Goal: Transaction & Acquisition: Purchase product/service

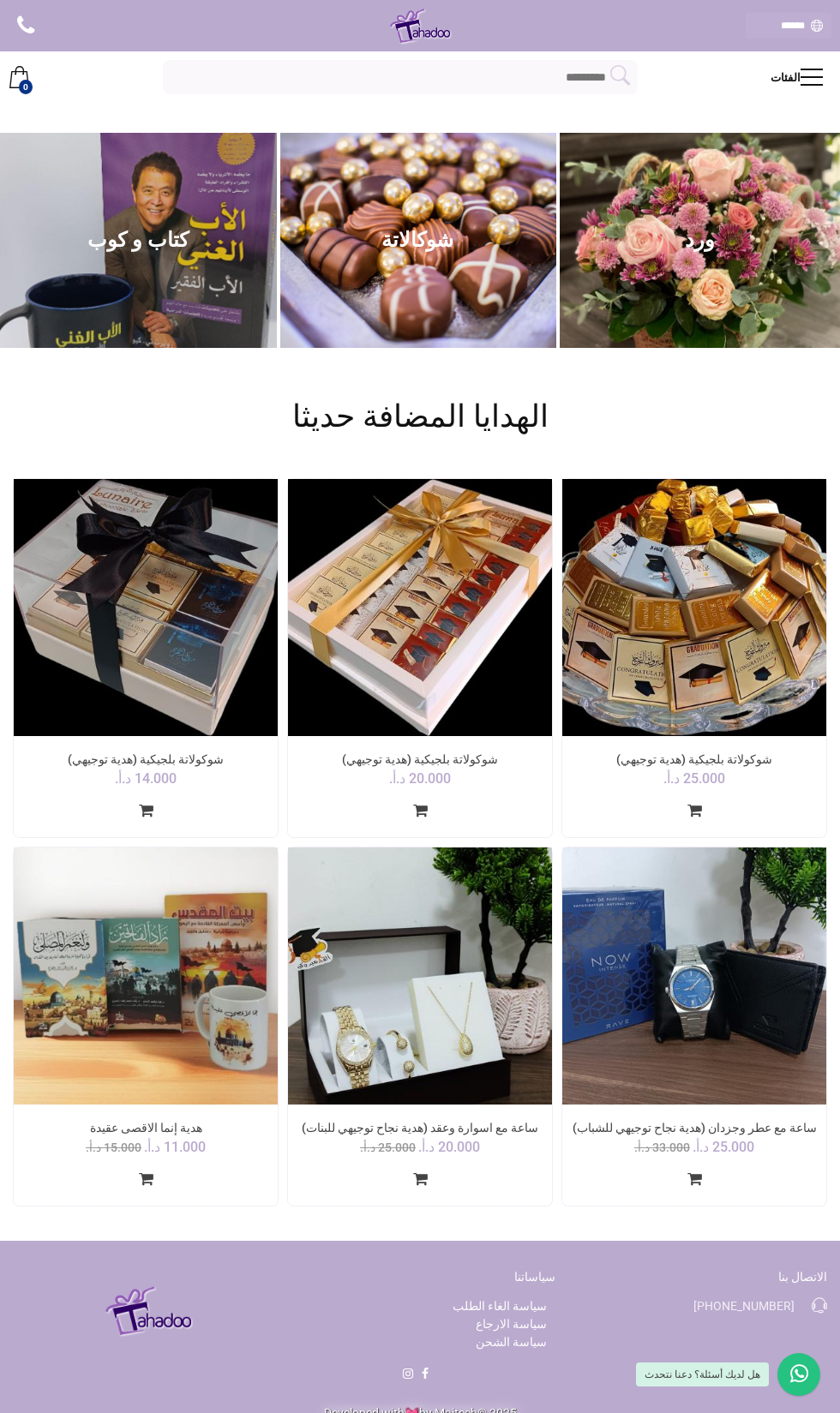
click at [795, 78] on link "الفئات" at bounding box center [801, 77] width 60 height 52
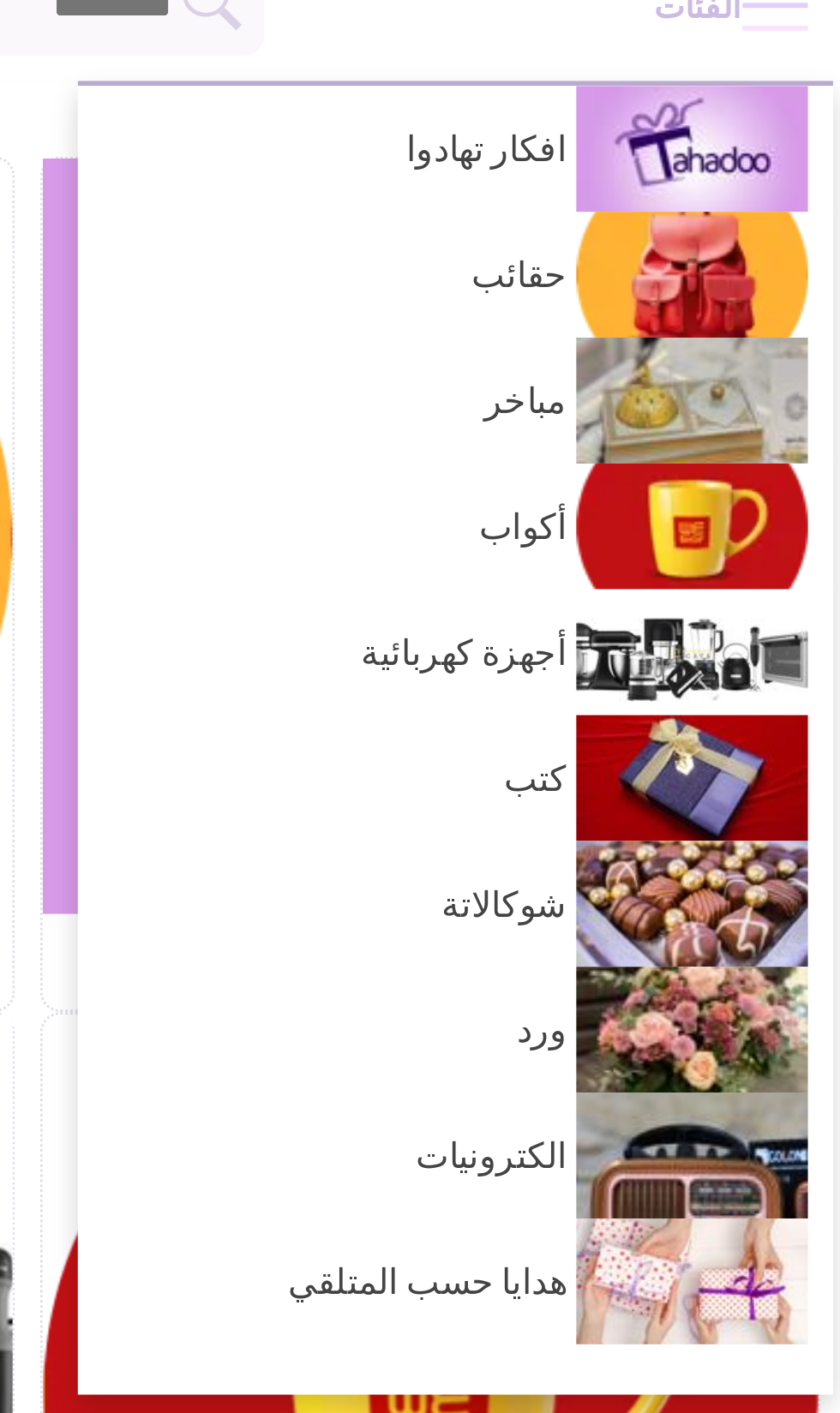
click at [714, 133] on span "افكار تهادوا" at bounding box center [663, 126] width 153 height 39
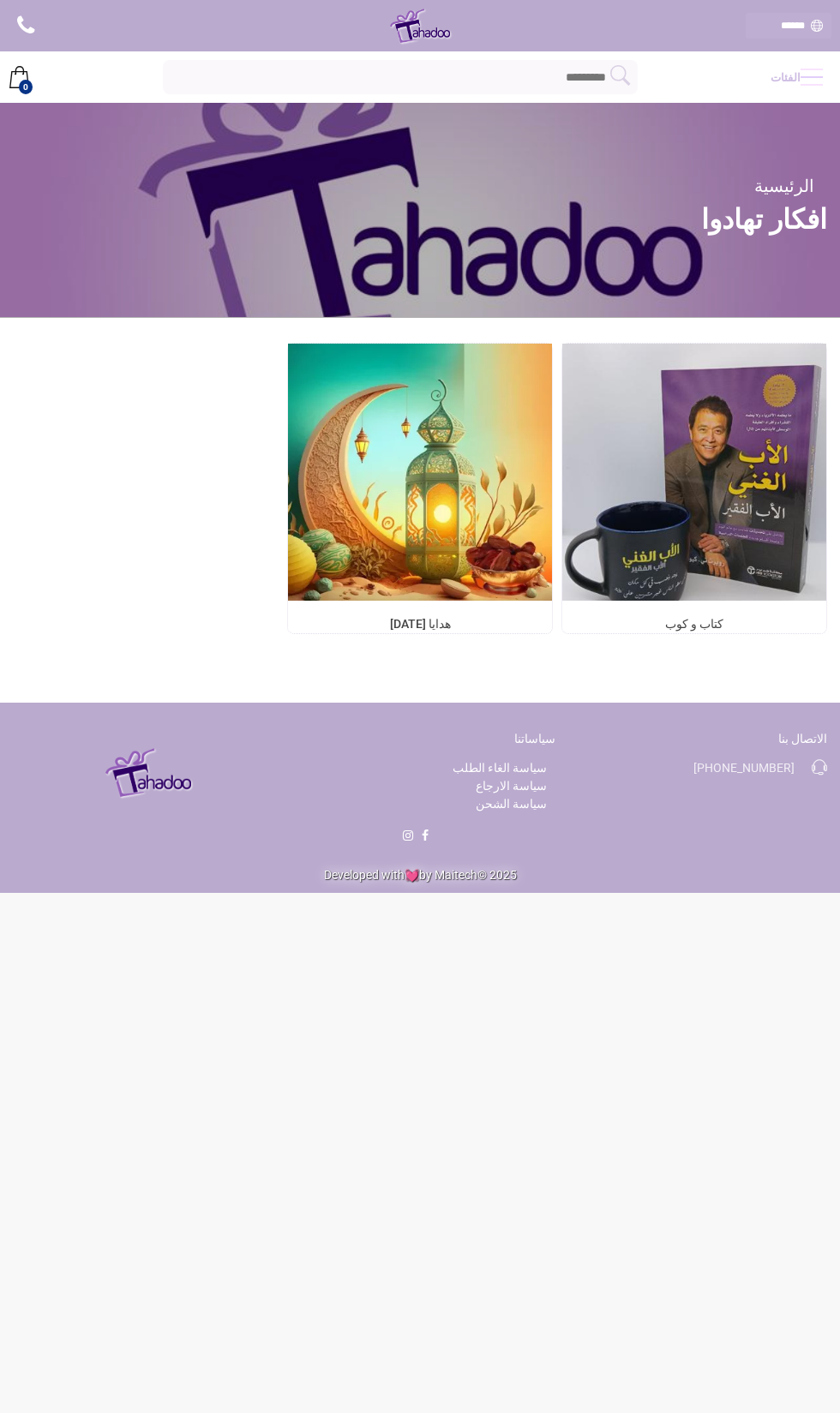
click at [813, 76] on span at bounding box center [811, 77] width 22 height 2
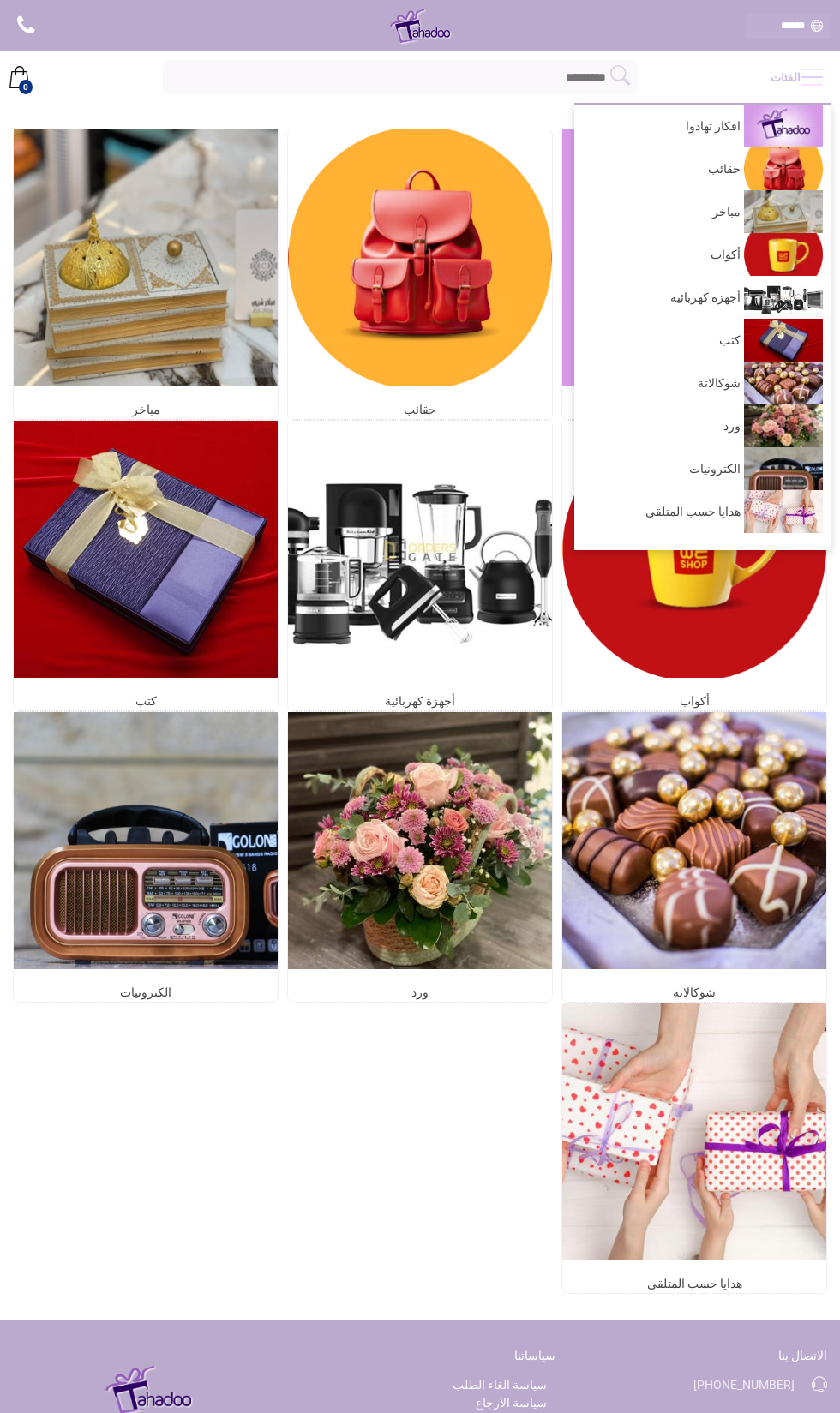
click at [778, 515] on img at bounding box center [783, 512] width 79 height 43
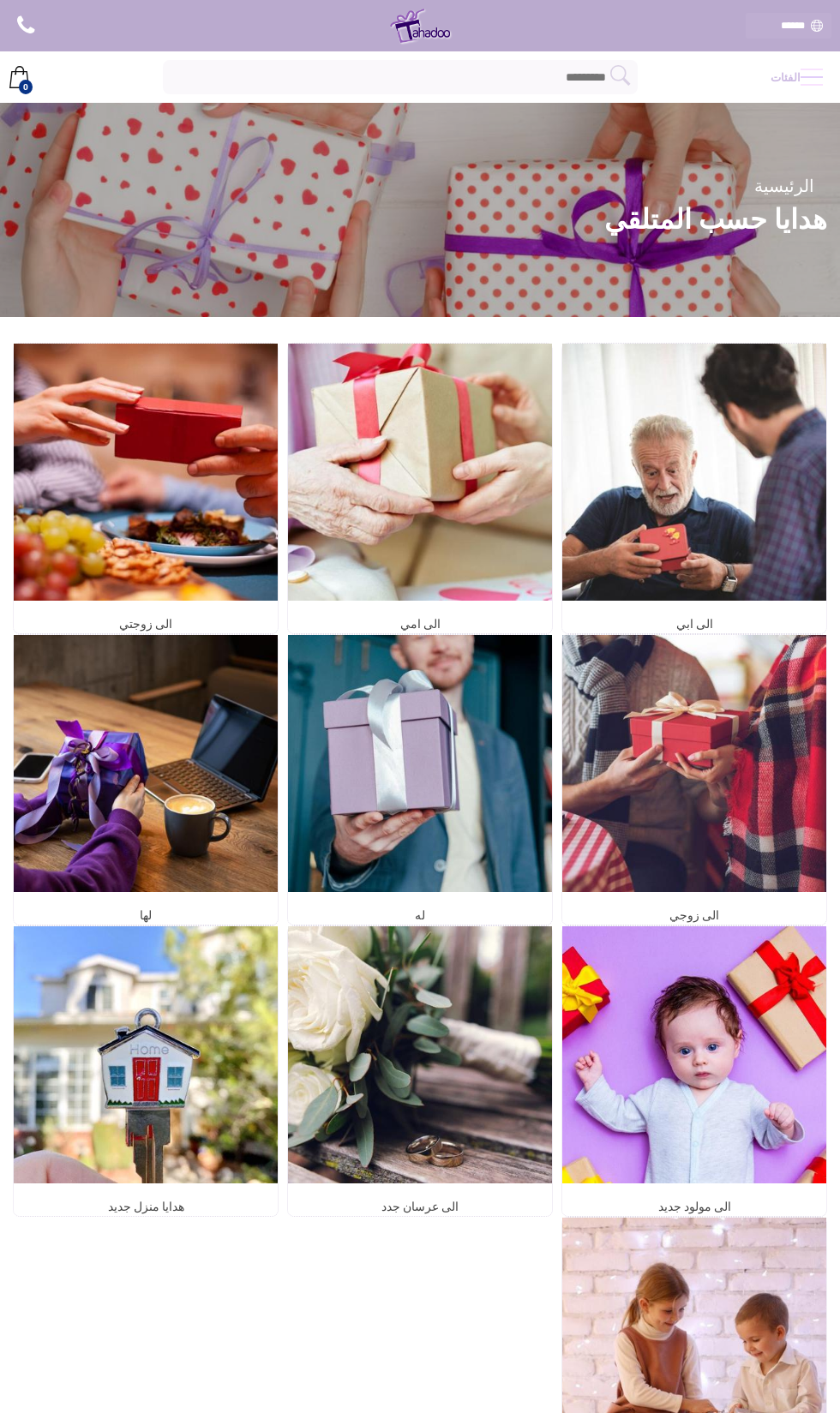
click at [199, 745] on img at bounding box center [145, 764] width 264 height 258
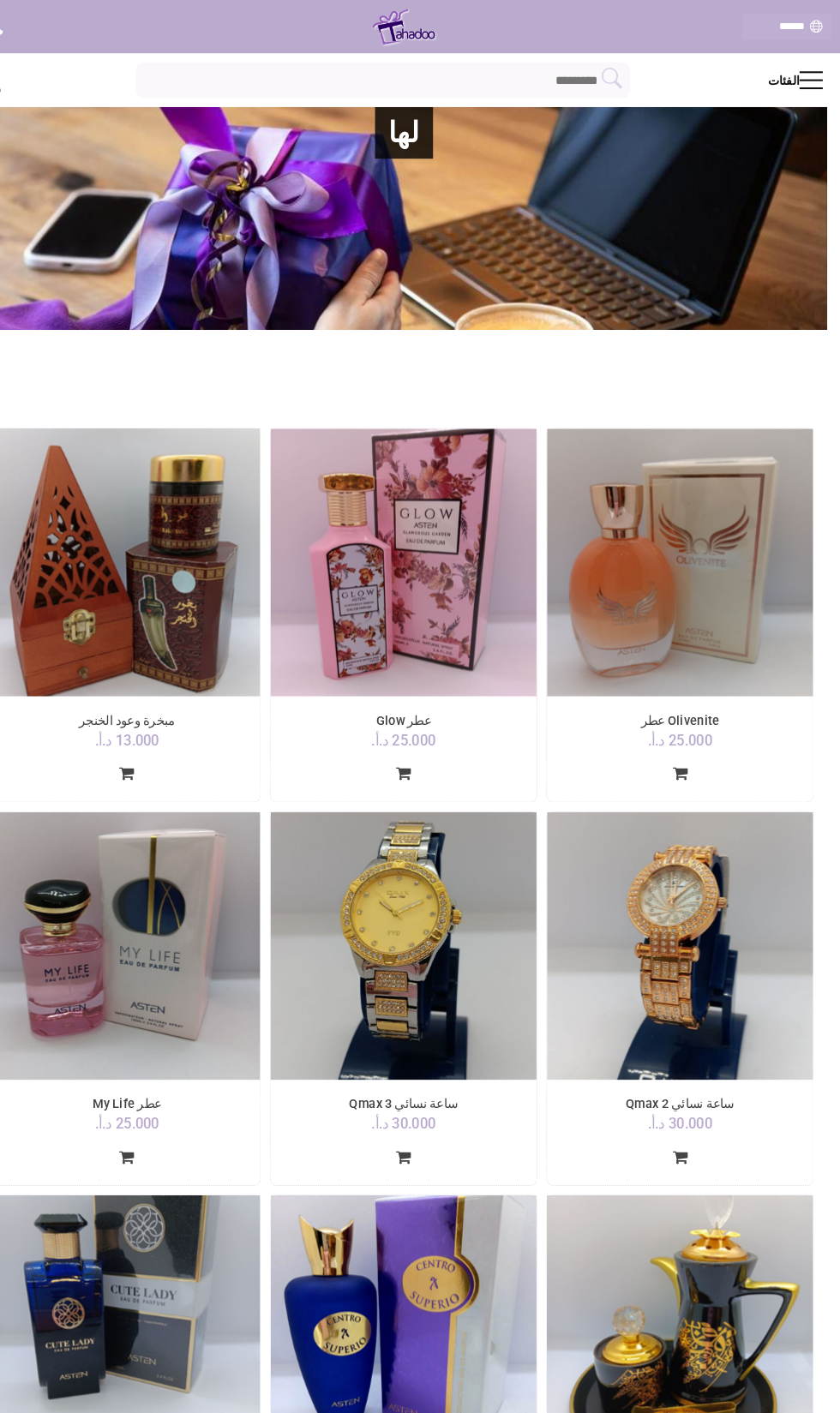
click at [727, 532] on img at bounding box center [686, 541] width 256 height 258
